Goal: Task Accomplishment & Management: Manage account settings

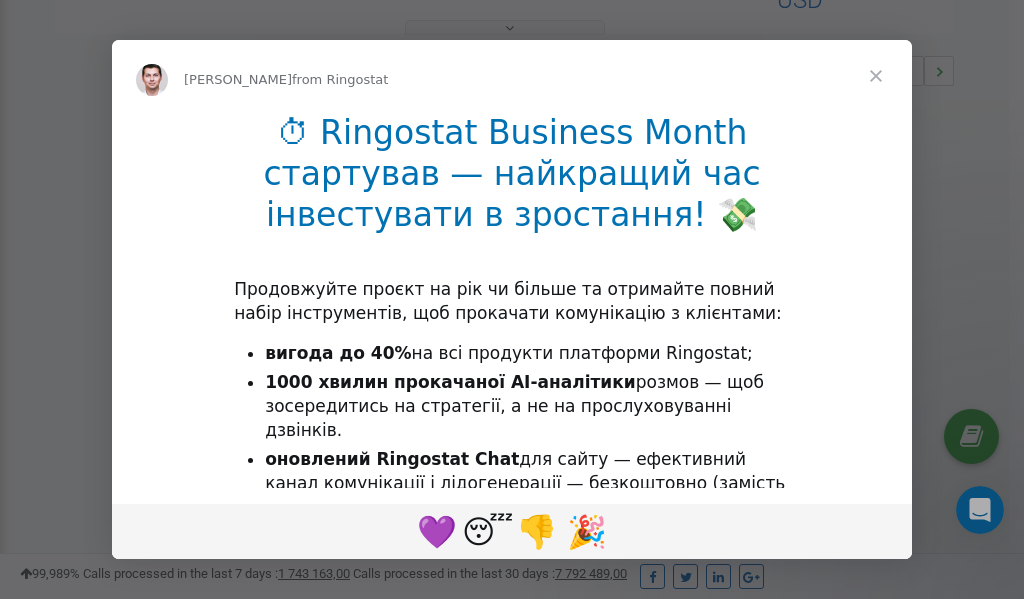
click at [879, 79] on span "Close" at bounding box center [876, 76] width 72 height 72
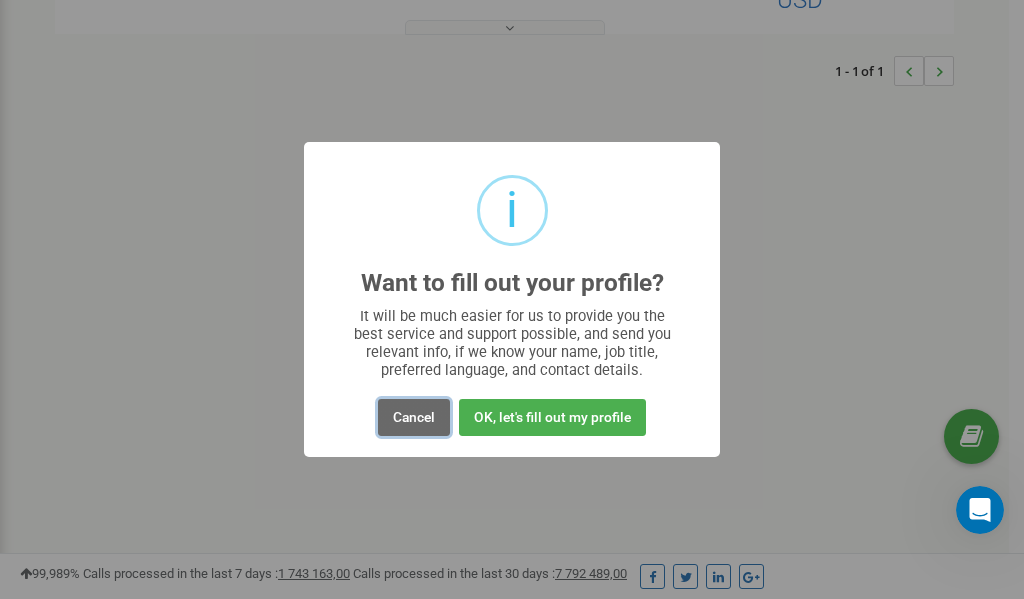
click at [419, 415] on button "Cancel" at bounding box center [414, 417] width 72 height 37
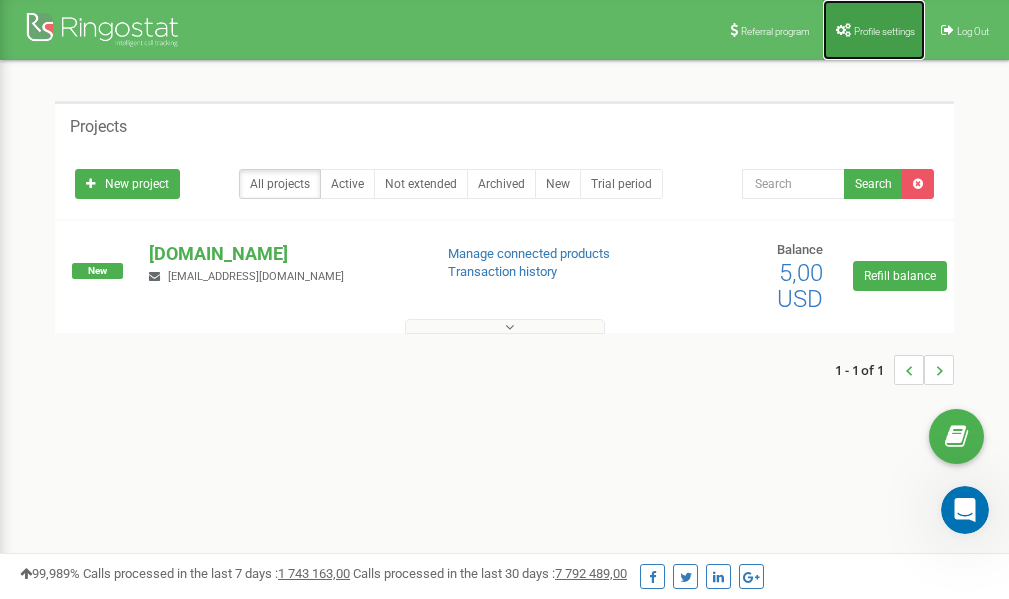
click at [877, 24] on link "Profile settings" at bounding box center [874, 30] width 102 height 60
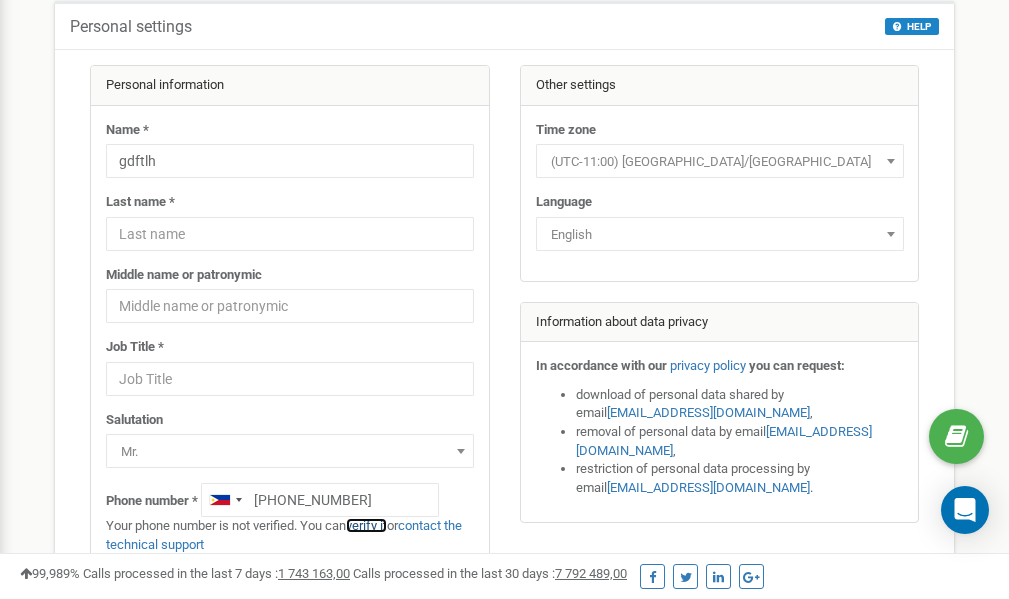
click at [373, 527] on link "verify it" at bounding box center [366, 525] width 41 height 15
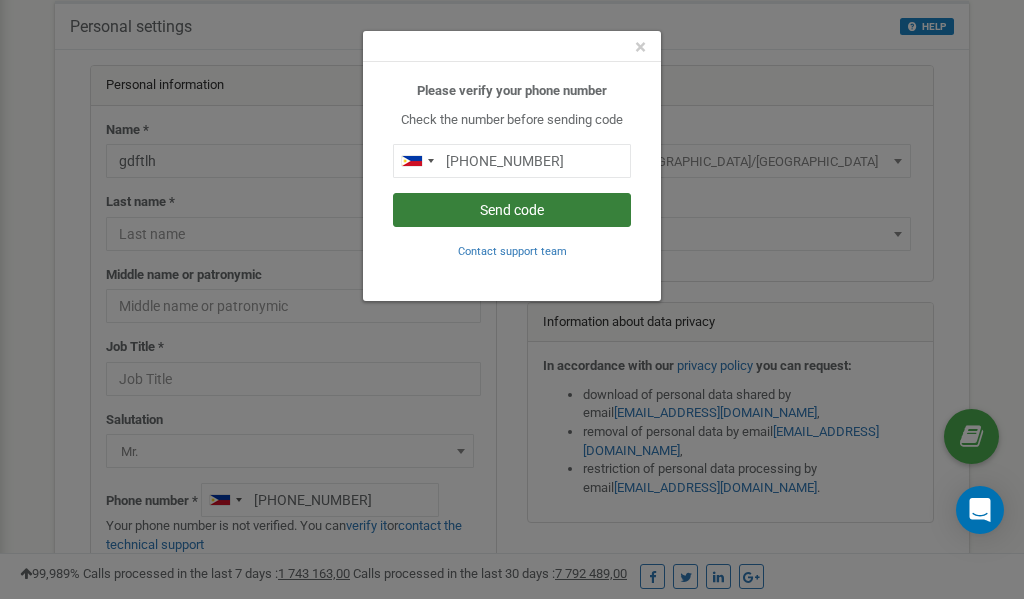
click at [506, 209] on button "Send code" at bounding box center [512, 210] width 238 height 34
